Goal: Navigation & Orientation: Find specific page/section

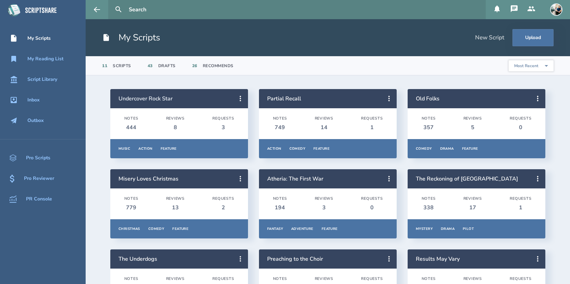
click at [143, 96] on link "Undercover Rock Star" at bounding box center [146, 99] width 54 height 8
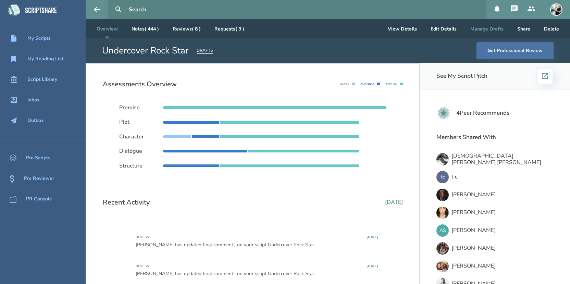
click at [486, 27] on button "Manage Drafts" at bounding box center [487, 28] width 44 height 19
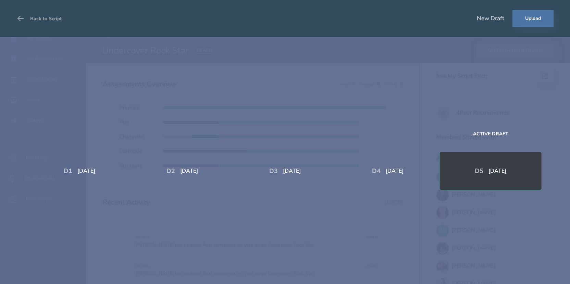
click at [85, 169] on div "[DATE]" at bounding box center [86, 170] width 18 height 5
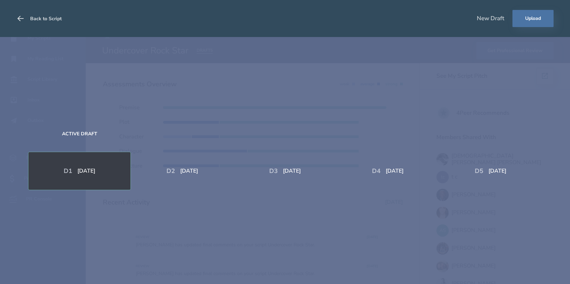
click at [35, 21] on button "Back to Script" at bounding box center [38, 18] width 45 height 19
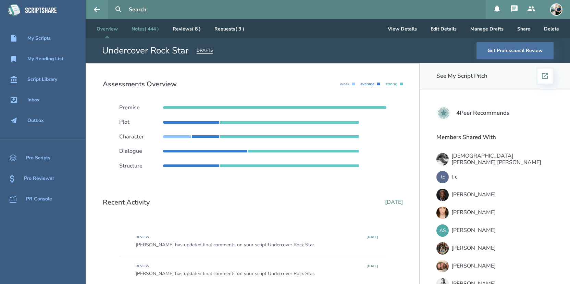
click at [152, 30] on link "Notes ( 444 )" at bounding box center [145, 28] width 38 height 19
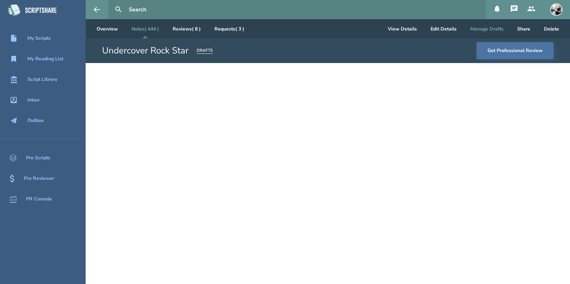
click at [499, 26] on button "Manage Drafts" at bounding box center [487, 28] width 44 height 19
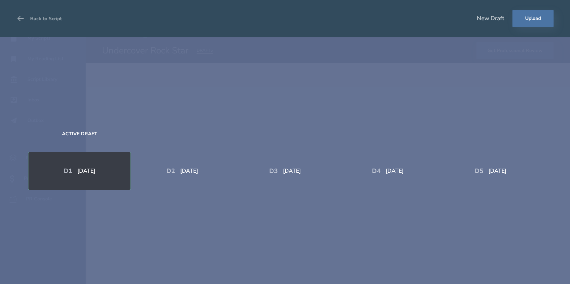
click at [104, 165] on div "D 1 [DATE]" at bounding box center [79, 171] width 103 height 38
click at [101, 174] on div "D 1 [DATE]" at bounding box center [79, 171] width 102 height 8
click at [74, 165] on div "D 1 [DATE]" at bounding box center [79, 171] width 103 height 38
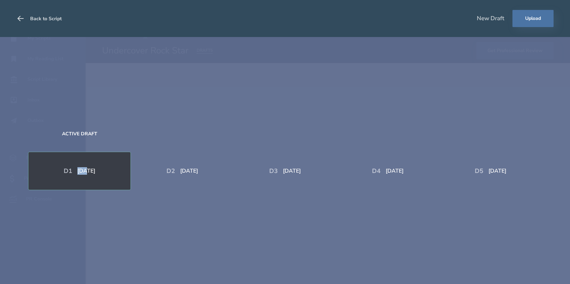
click at [24, 15] on icon at bounding box center [20, 18] width 8 height 8
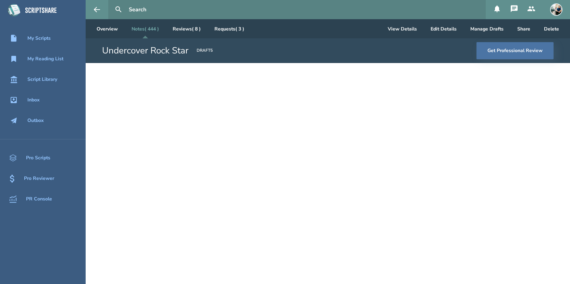
click at [206, 51] on div "DRAFT 5" at bounding box center [205, 51] width 16 height 6
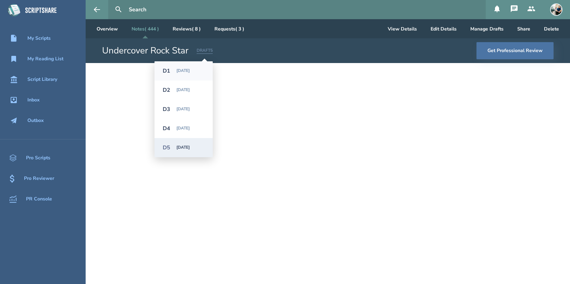
click at [191, 67] on div "D 1 [DATE]" at bounding box center [183, 70] width 58 height 19
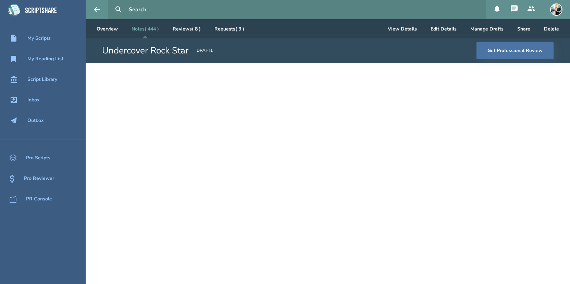
click at [208, 52] on div "DRAFT 1" at bounding box center [205, 51] width 16 height 6
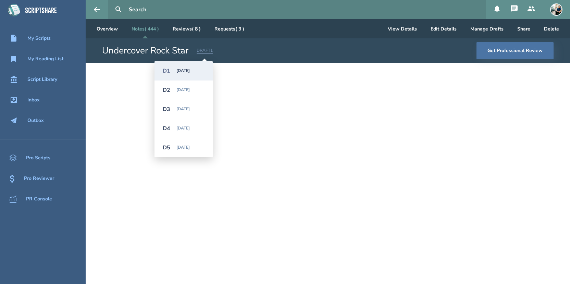
click at [184, 148] on div "[DATE]" at bounding box center [190, 147] width 28 height 5
click at [185, 146] on main "Overview Notes ( 444 ) Reviews ( 8 ) Requests ( 3 ) View Details Edit Details M…" at bounding box center [328, 151] width 484 height 265
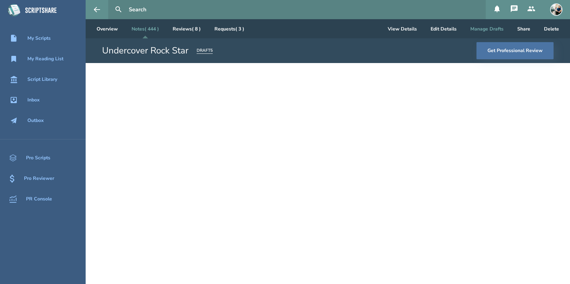
click at [487, 24] on button "Manage Drafts" at bounding box center [487, 28] width 44 height 19
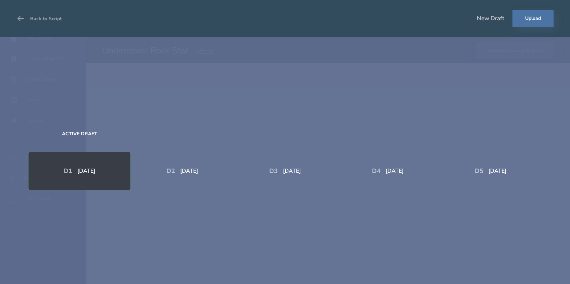
click at [496, 168] on div "[DATE]" at bounding box center [497, 170] width 18 height 5
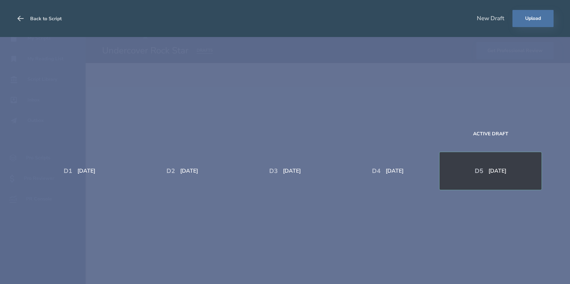
click at [31, 18] on button "Back to Script" at bounding box center [38, 18] width 45 height 19
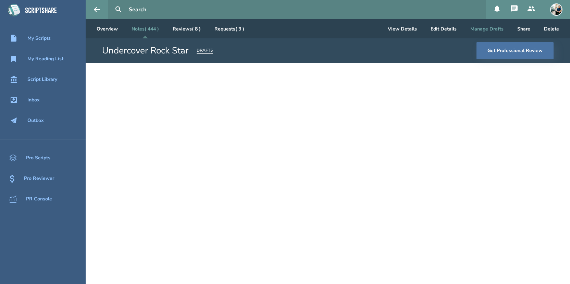
click at [498, 33] on button "Manage Drafts" at bounding box center [487, 28] width 44 height 19
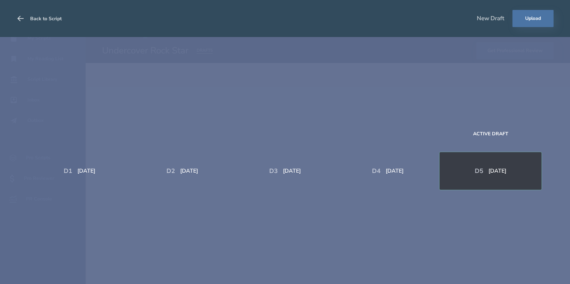
click at [20, 21] on icon at bounding box center [20, 18] width 6 height 5
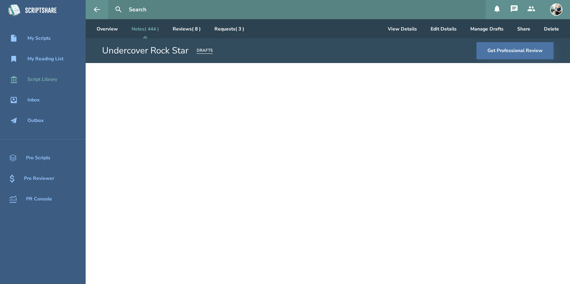
click at [44, 83] on div "Script Library" at bounding box center [43, 79] width 86 height 8
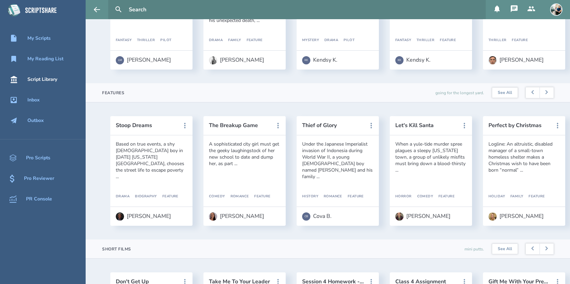
scroll to position [286, 0]
